Goal: Task Accomplishment & Management: Complete application form

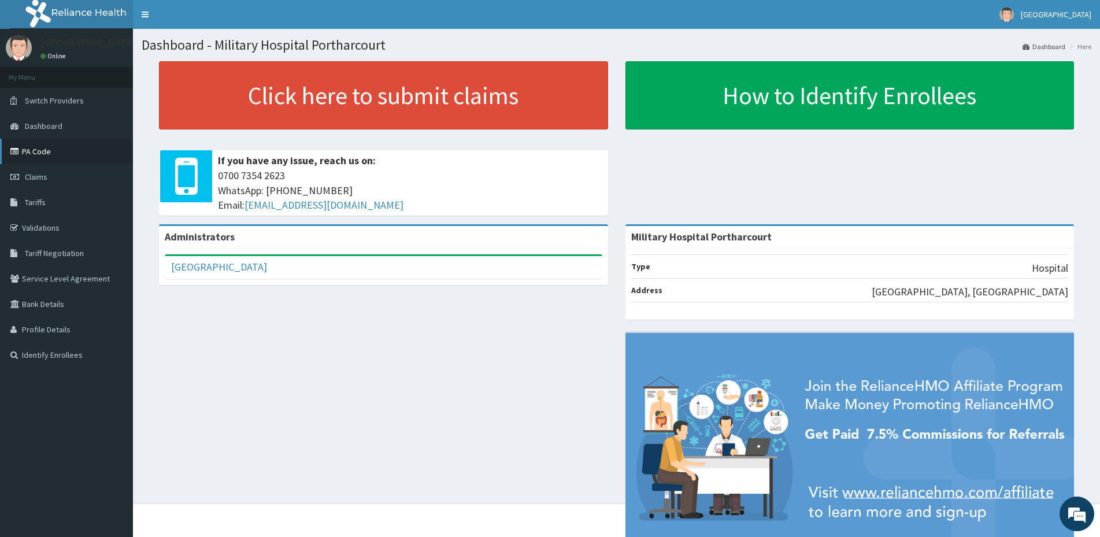
click at [54, 152] on link "PA Code" at bounding box center [66, 151] width 133 height 25
click at [45, 173] on span "Claims" at bounding box center [36, 177] width 23 height 10
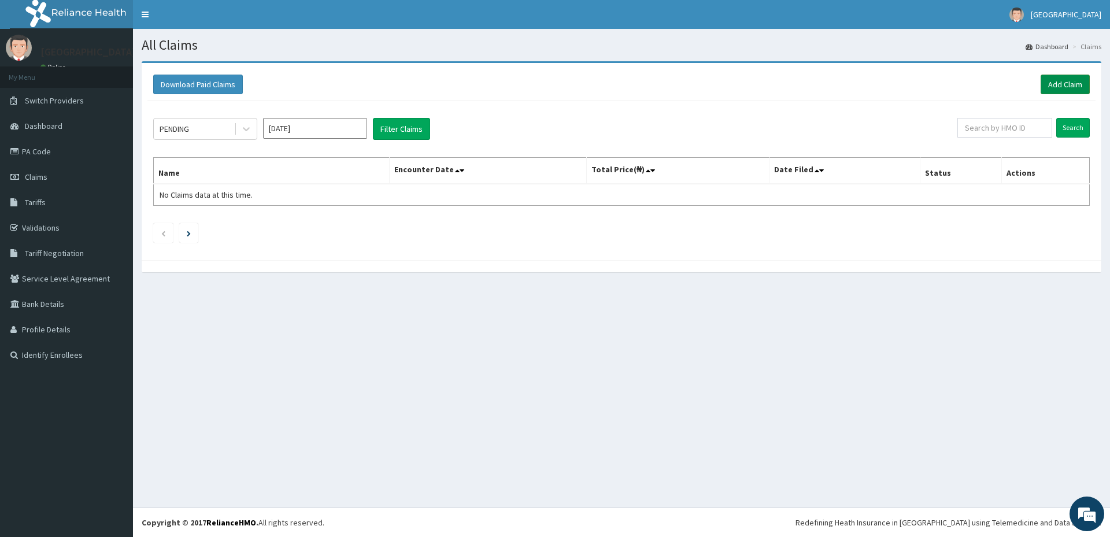
click at [1061, 82] on link "Add Claim" at bounding box center [1065, 85] width 49 height 20
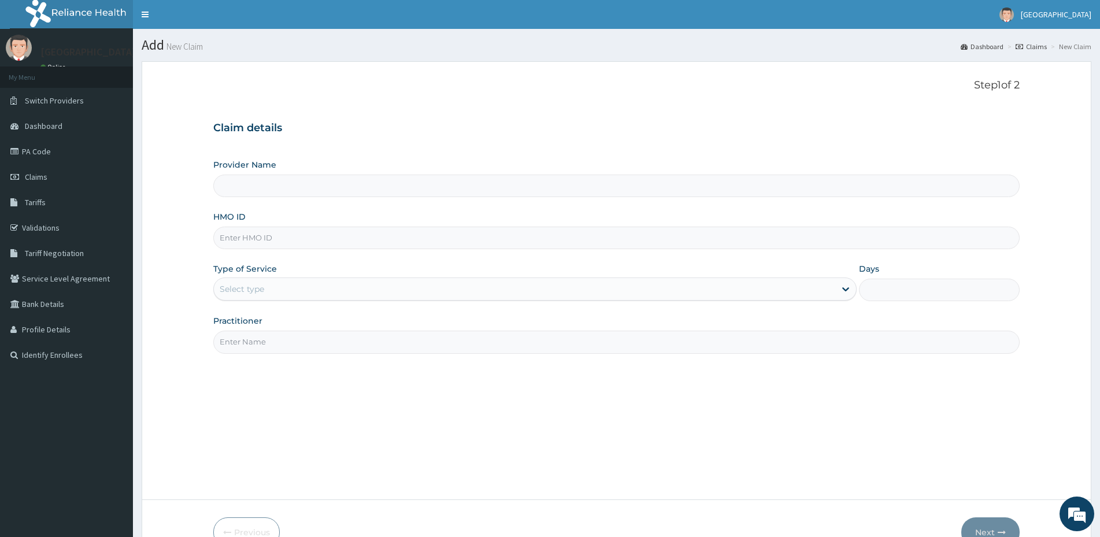
click at [245, 182] on input "Provider Name" at bounding box center [616, 186] width 807 height 23
type input "Military Hospital Portharcourt"
click at [250, 235] on input "HMO ID" at bounding box center [616, 238] width 807 height 23
type input "SFL/10289/A"
click at [235, 294] on div "Select type" at bounding box center [242, 289] width 45 height 12
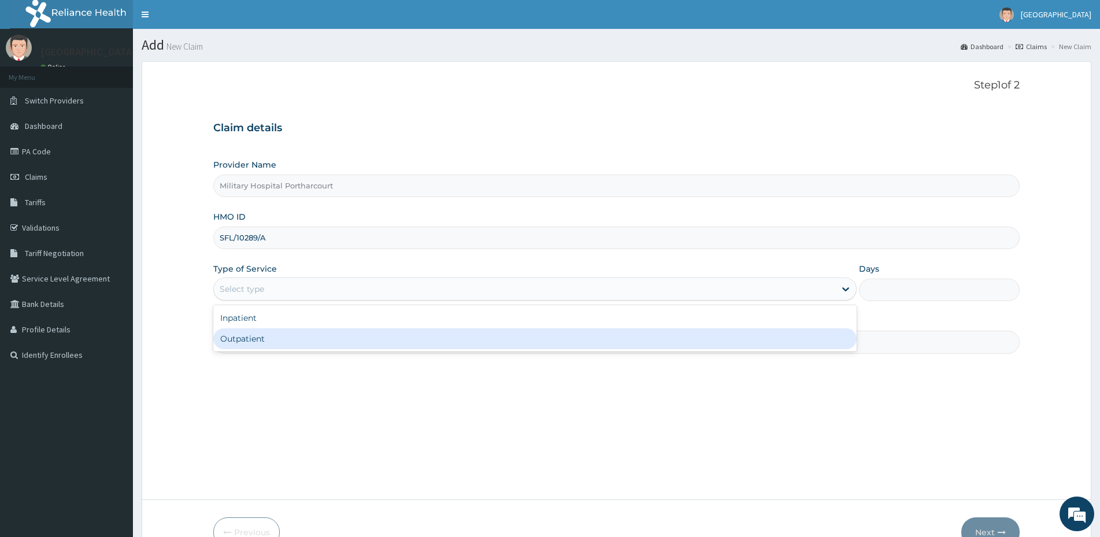
click at [227, 338] on div "Outpatient" at bounding box center [535, 338] width 644 height 21
type input "1"
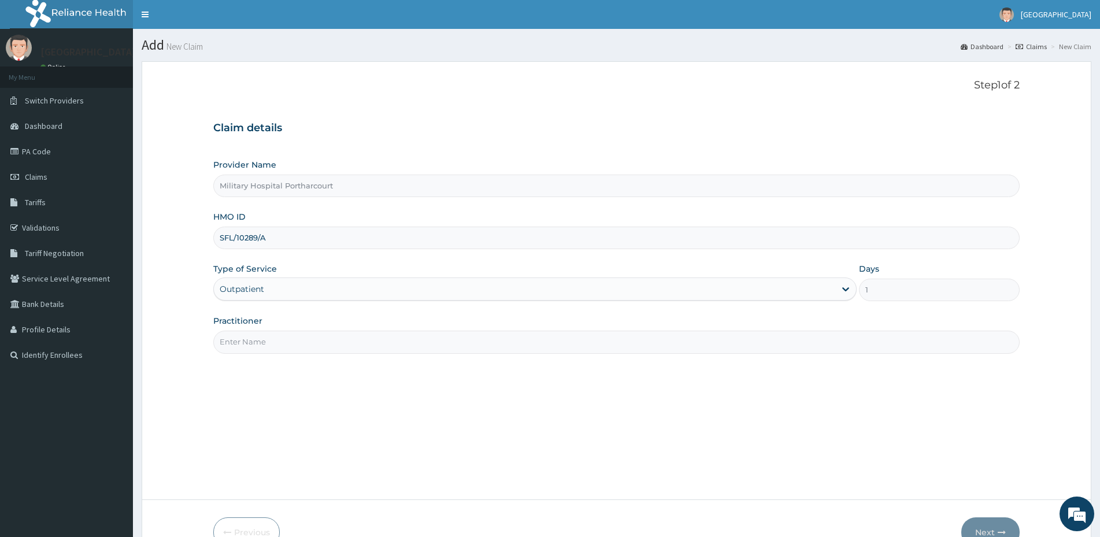
click at [248, 348] on input "Practitioner" at bounding box center [616, 342] width 807 height 23
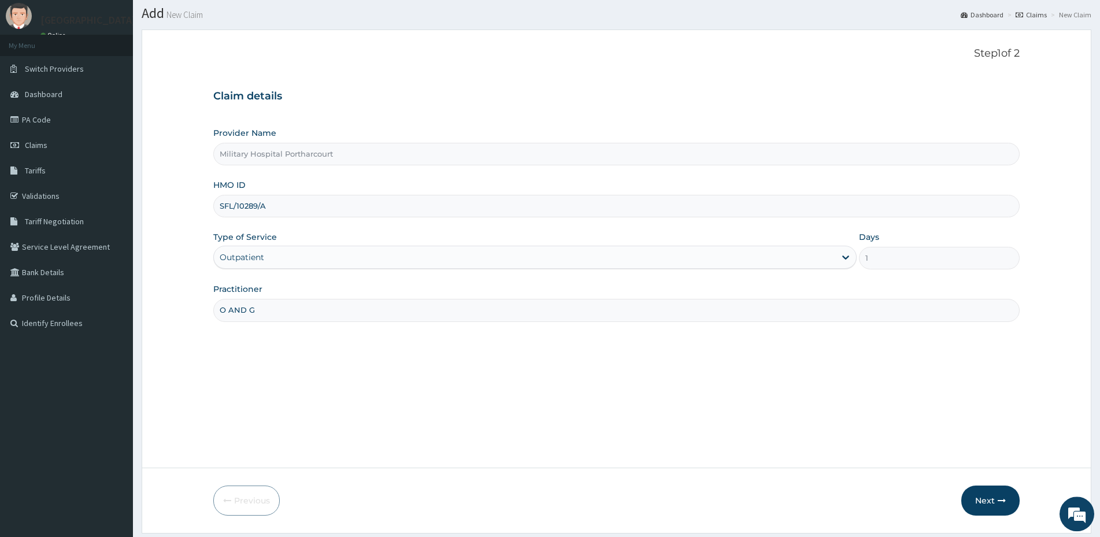
scroll to position [59, 0]
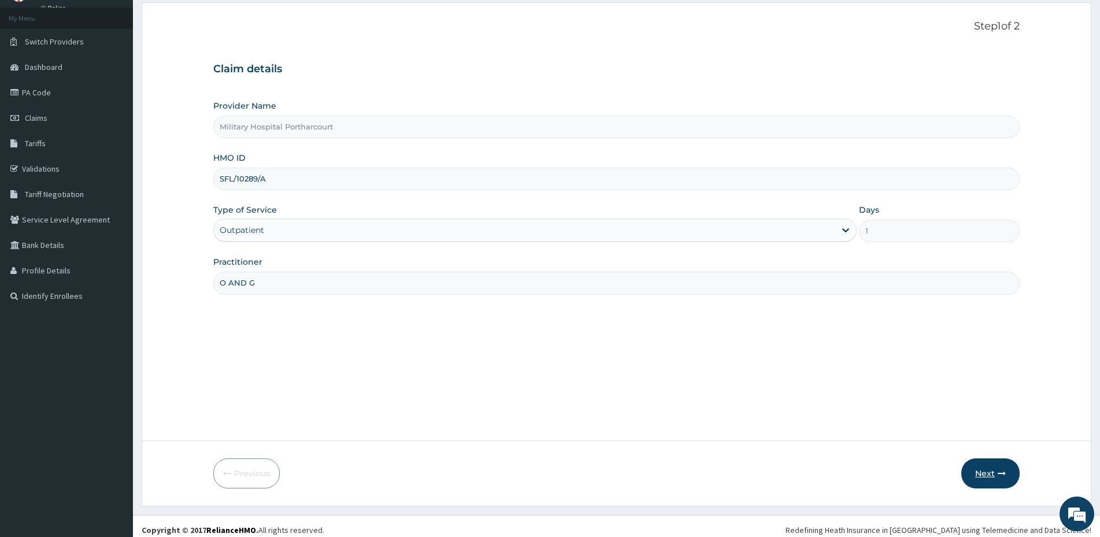
type input "O AND G"
click at [985, 469] on button "Next" at bounding box center [991, 474] width 58 height 30
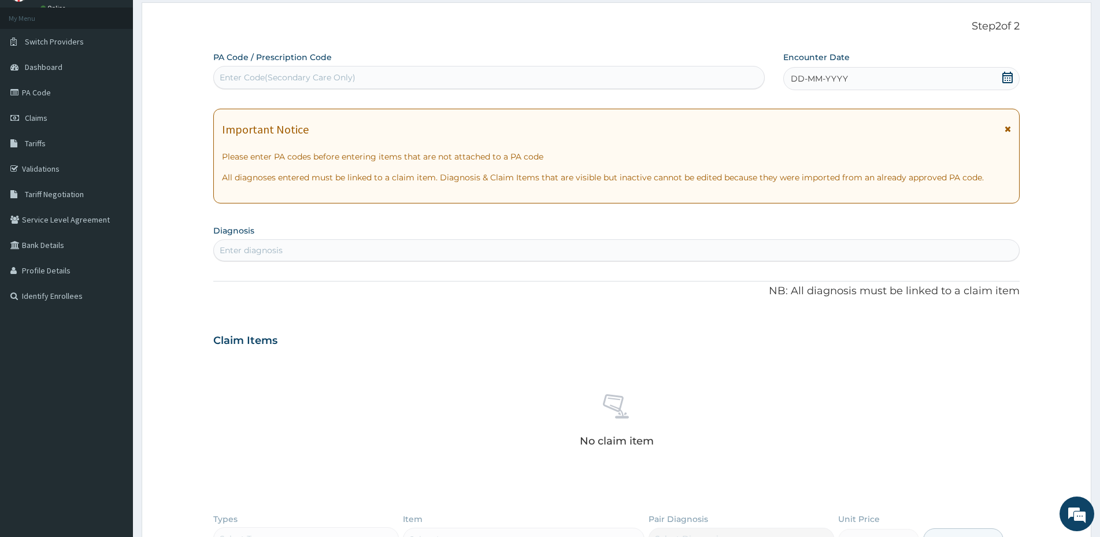
click at [249, 77] on div "Enter Code(Secondary Care Only)" at bounding box center [288, 78] width 136 height 12
type input "PA/345573"
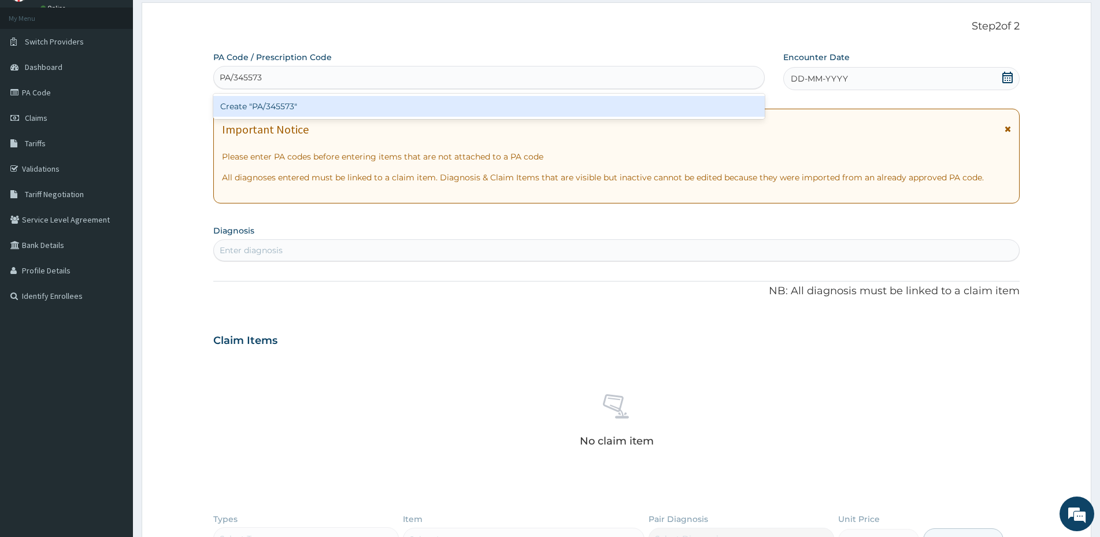
click at [293, 113] on div "Create "PA/345573"" at bounding box center [489, 106] width 552 height 21
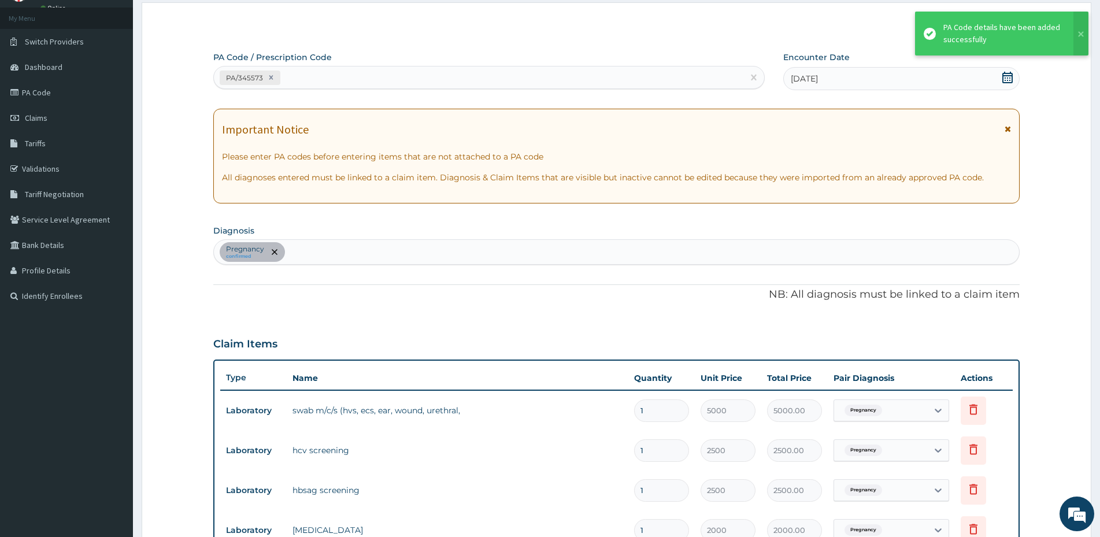
scroll to position [401, 0]
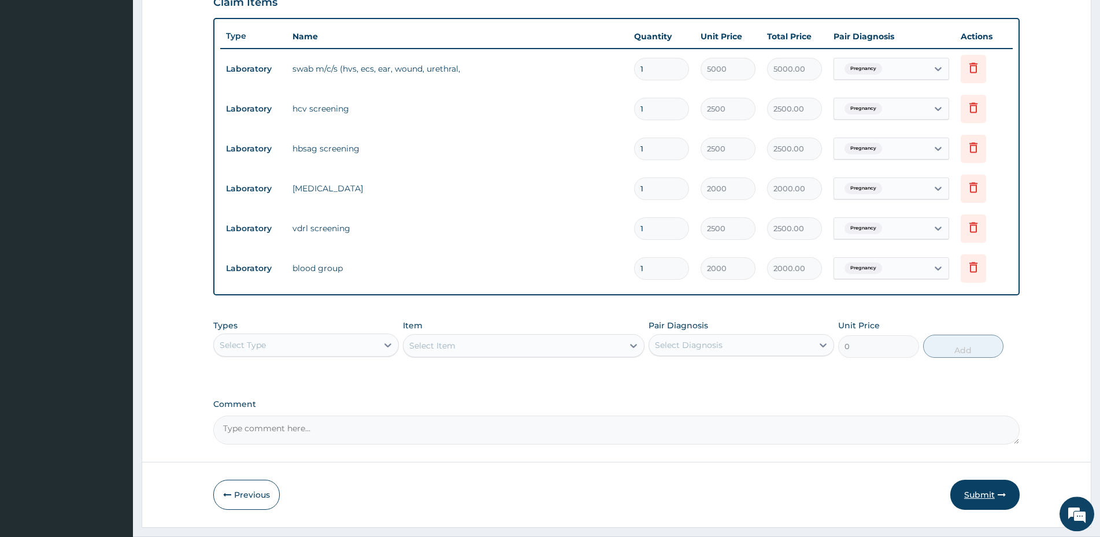
click at [970, 494] on button "Submit" at bounding box center [985, 495] width 69 height 30
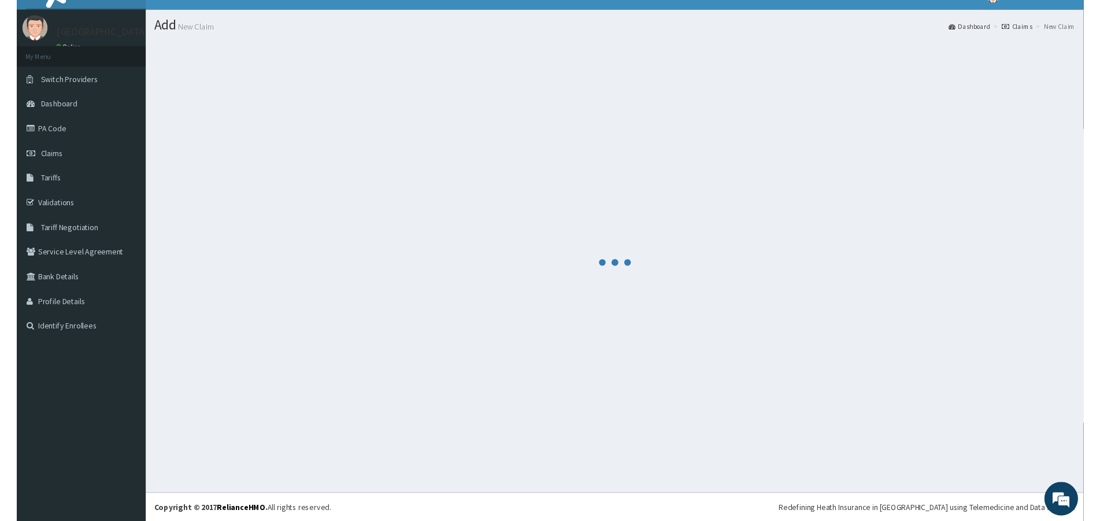
scroll to position [19, 0]
